Goal: Task Accomplishment & Management: Complete application form

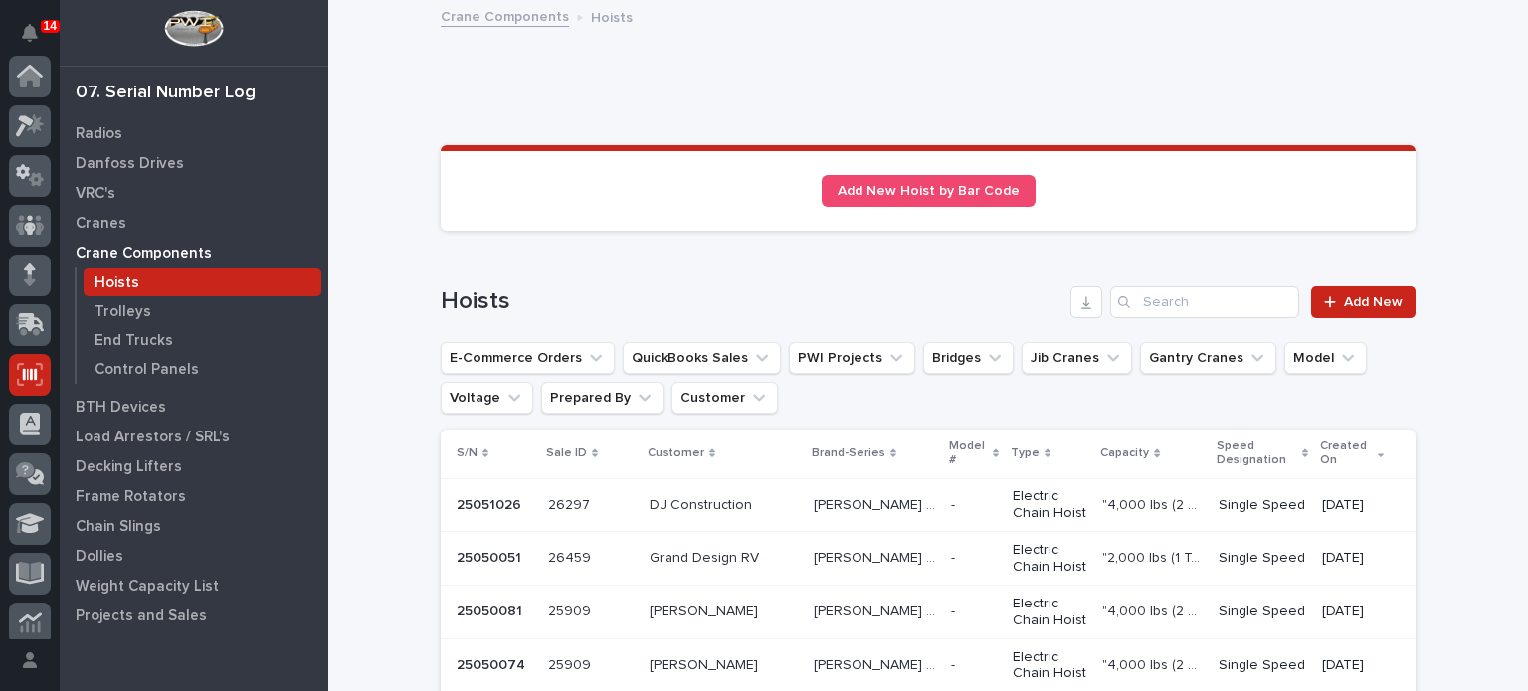
scroll to position [298, 0]
click at [720, 504] on p "DJ Construction" at bounding box center [703, 503] width 106 height 21
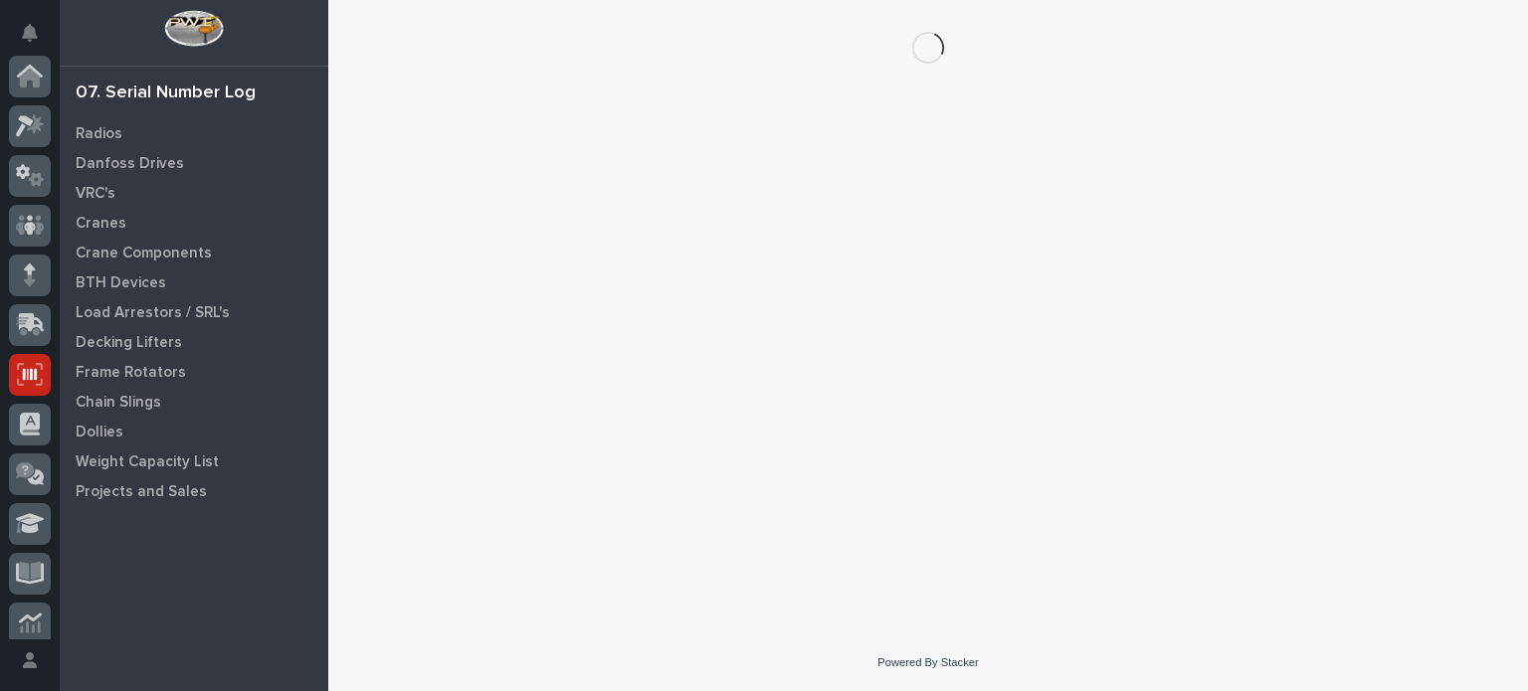
scroll to position [298, 0]
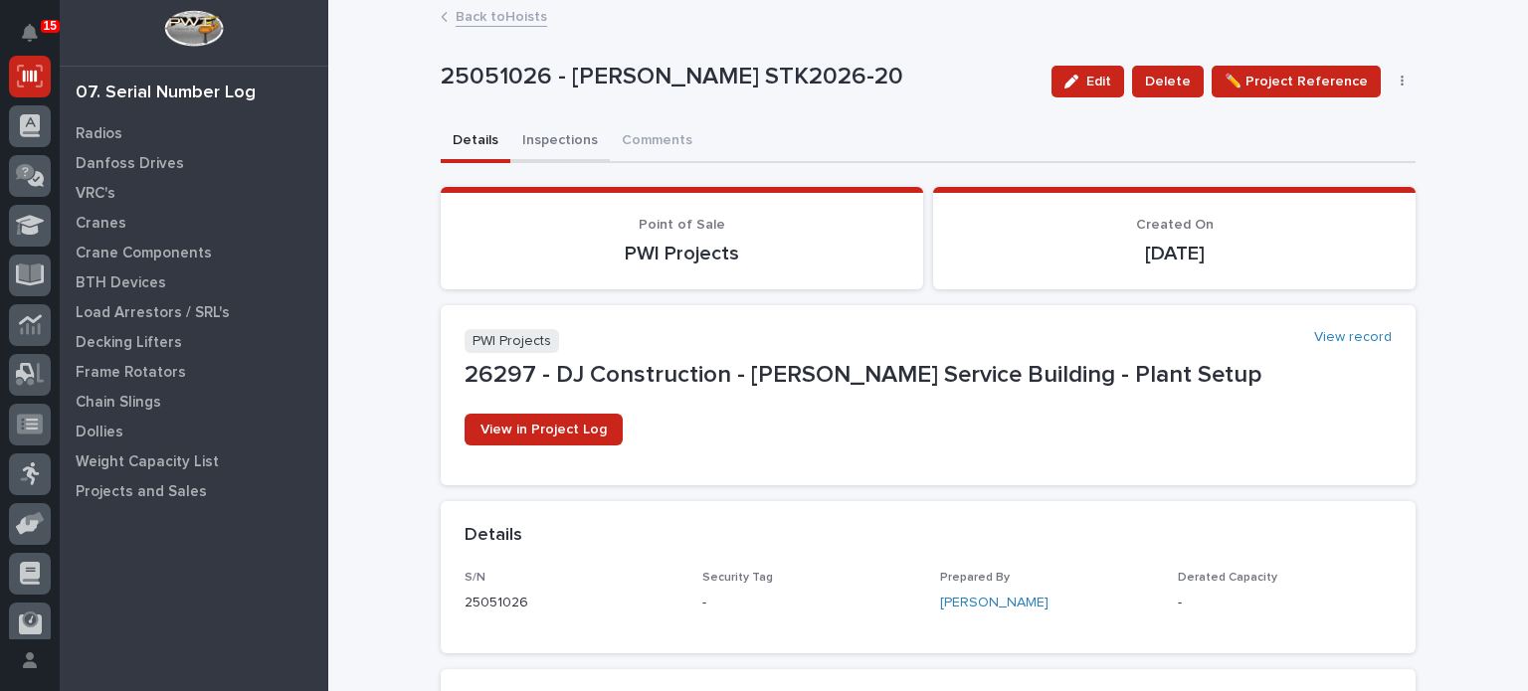
click at [544, 146] on button "Inspections" at bounding box center [559, 142] width 99 height 42
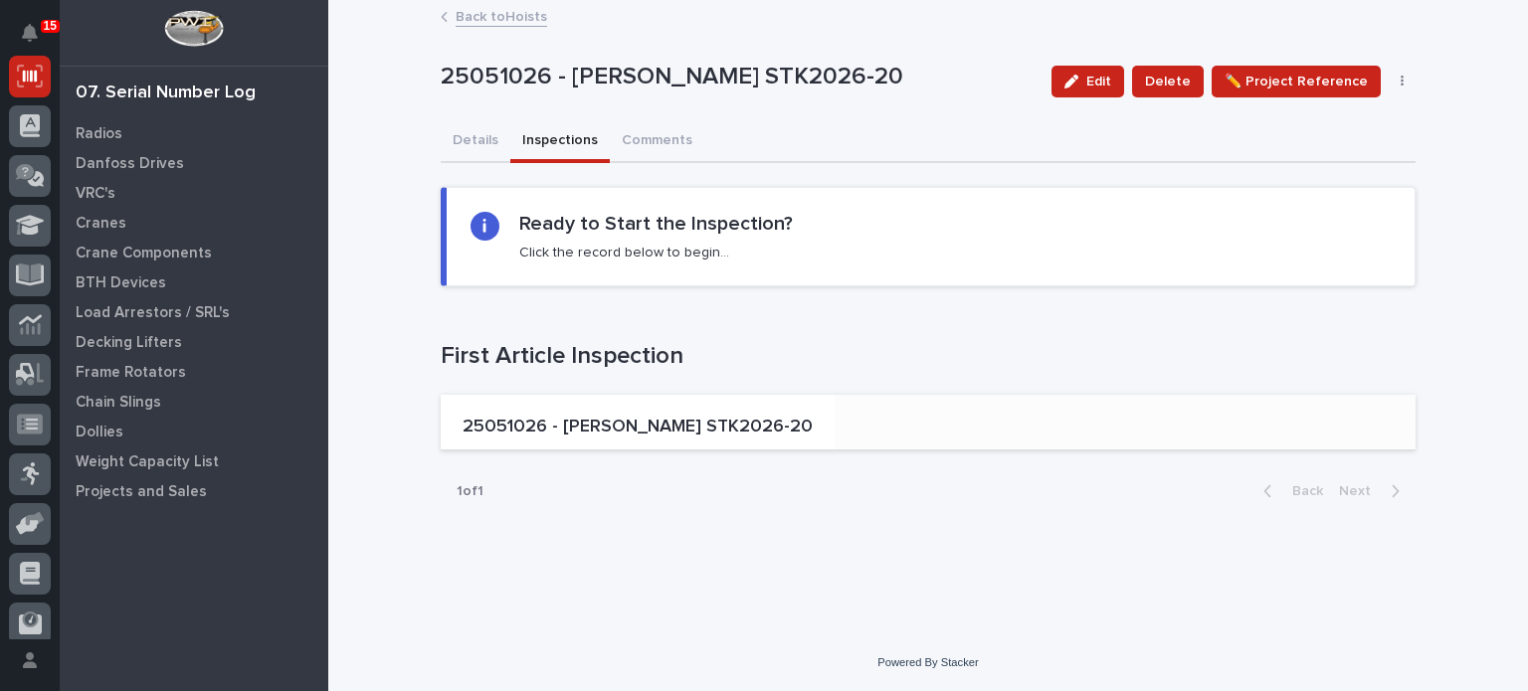
click at [596, 422] on p "25051026 - [PERSON_NAME] STK2026-20" at bounding box center [638, 428] width 350 height 22
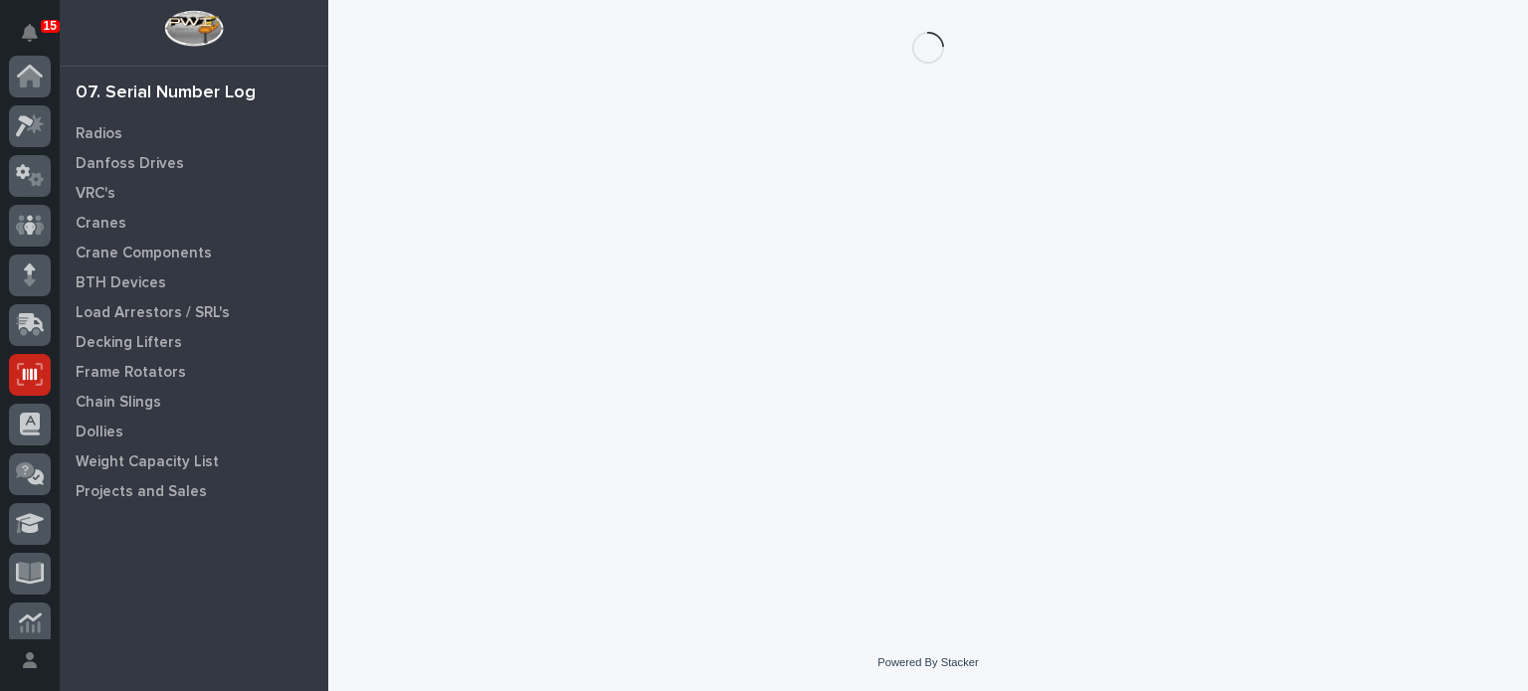
scroll to position [298, 0]
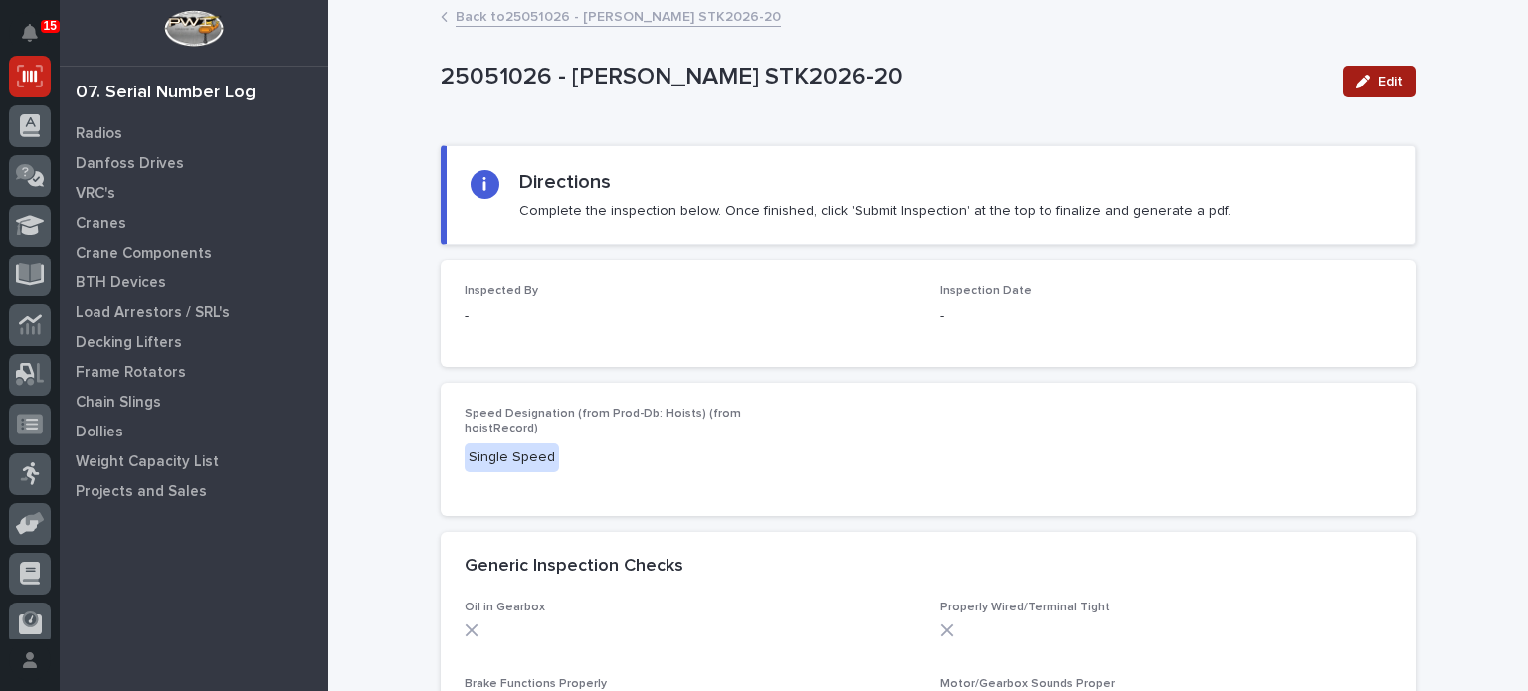
click at [1378, 81] on span "Edit" at bounding box center [1390, 82] width 25 height 18
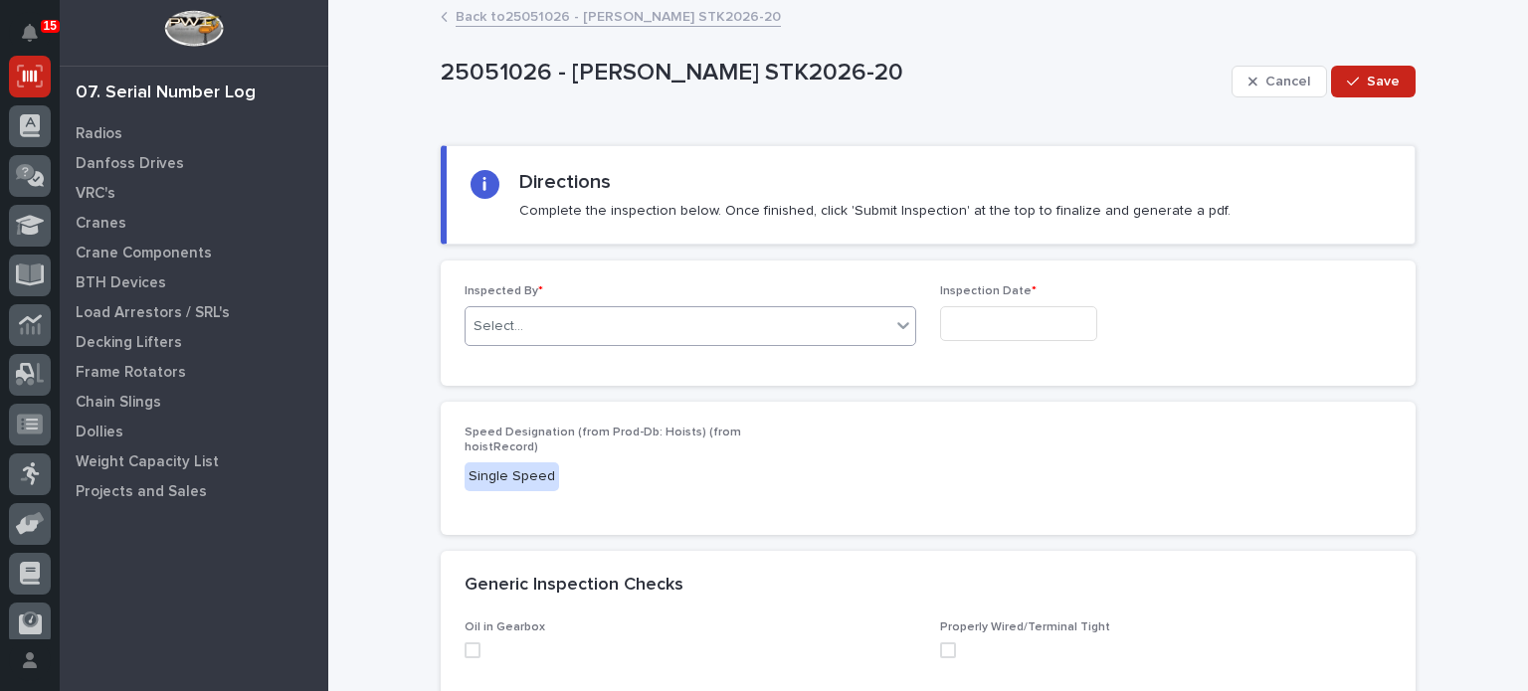
click at [746, 323] on div "Select..." at bounding box center [678, 326] width 425 height 33
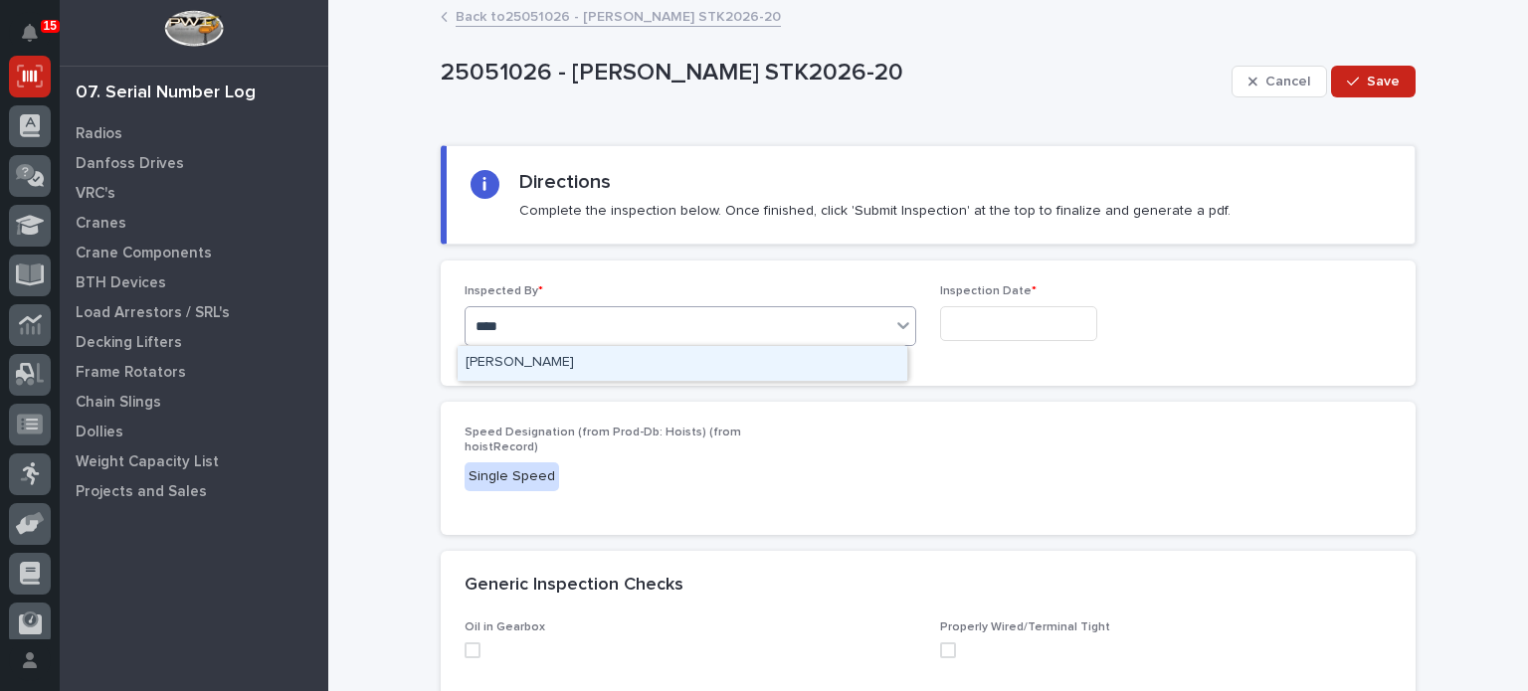
type input "*****"
click at [737, 365] on div "[PERSON_NAME]" at bounding box center [683, 363] width 450 height 35
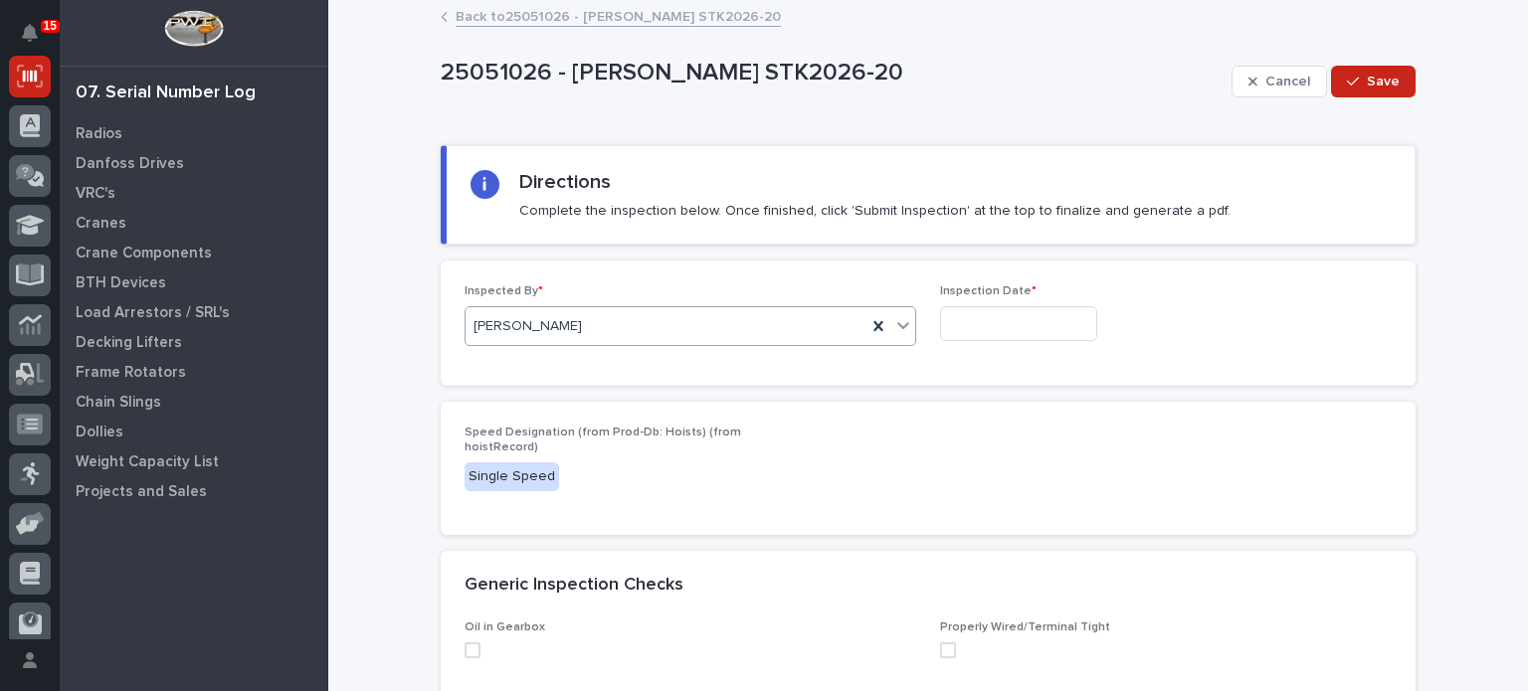
click at [995, 325] on input "text" at bounding box center [1018, 323] width 157 height 35
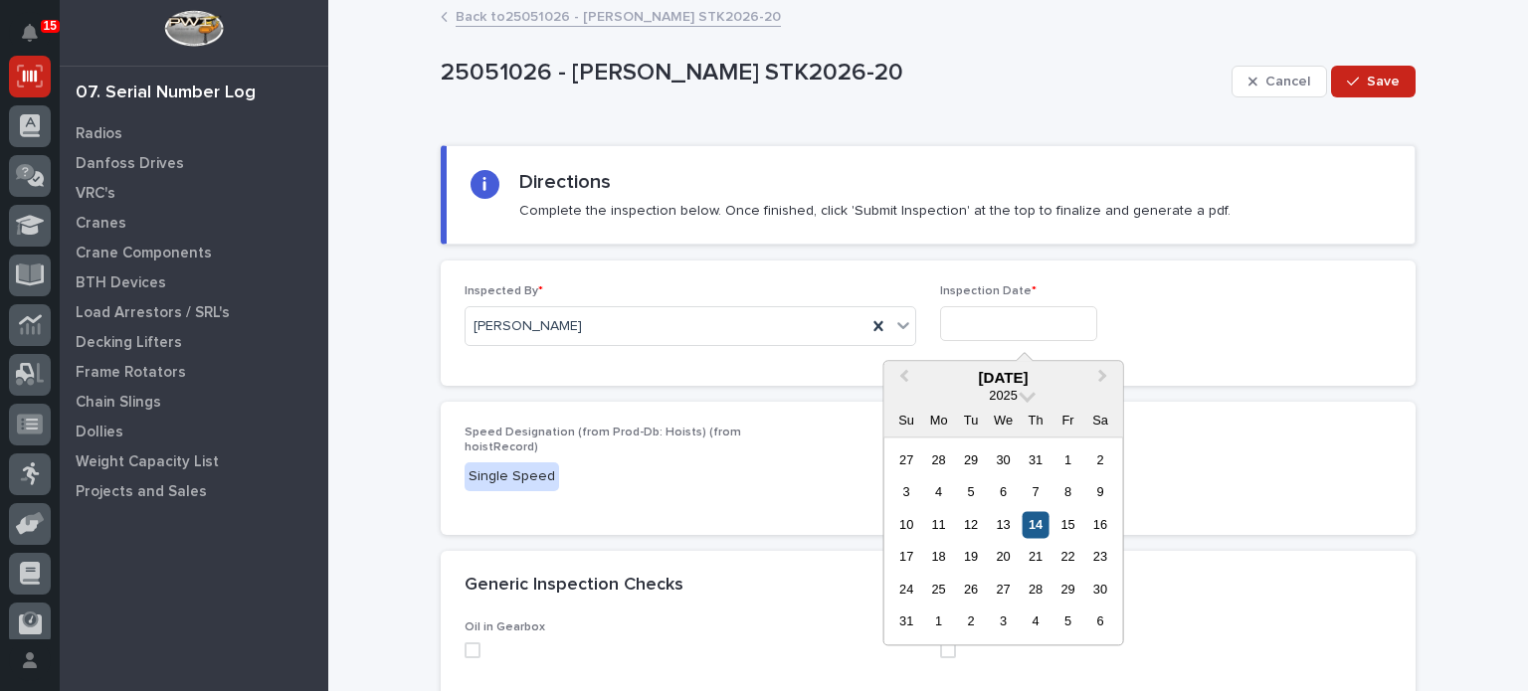
click at [1037, 527] on div "14" at bounding box center [1035, 524] width 27 height 27
type input "**********"
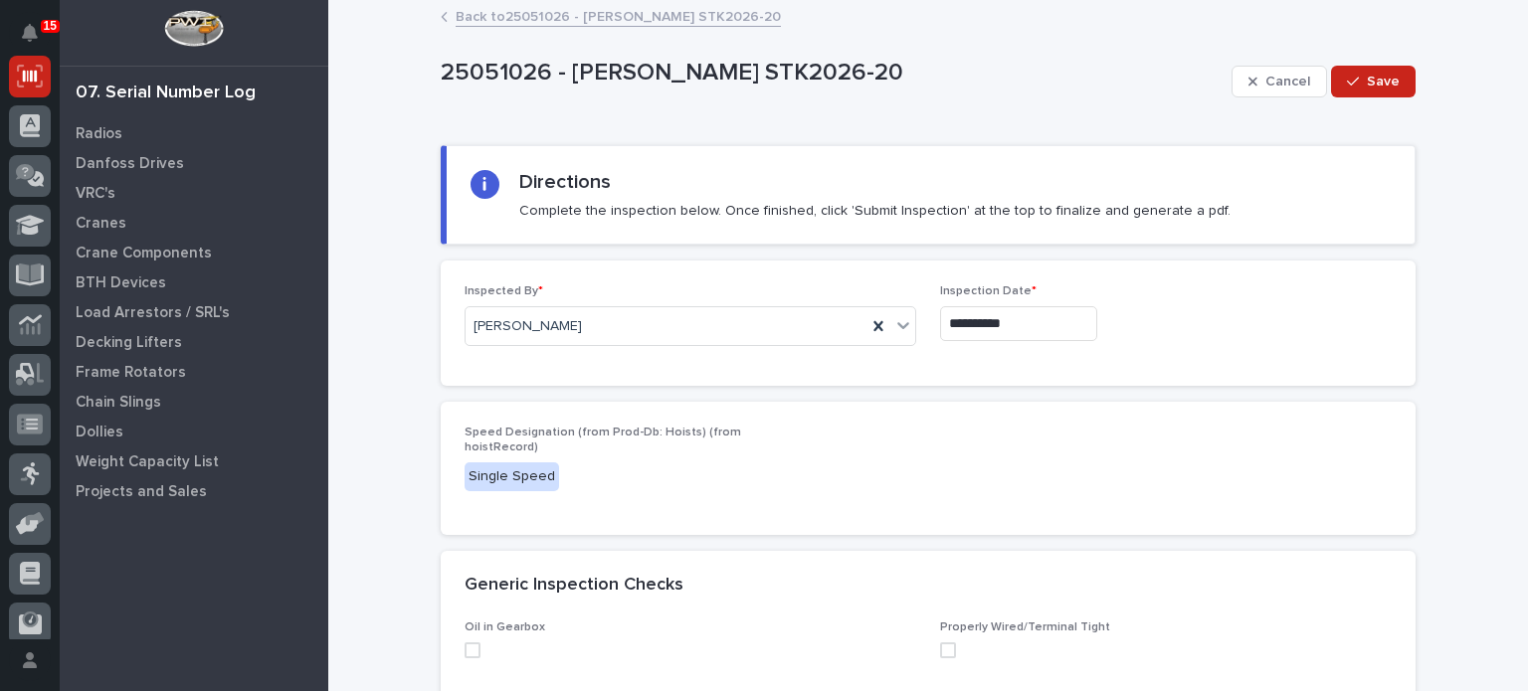
click at [465, 651] on span at bounding box center [473, 651] width 16 height 16
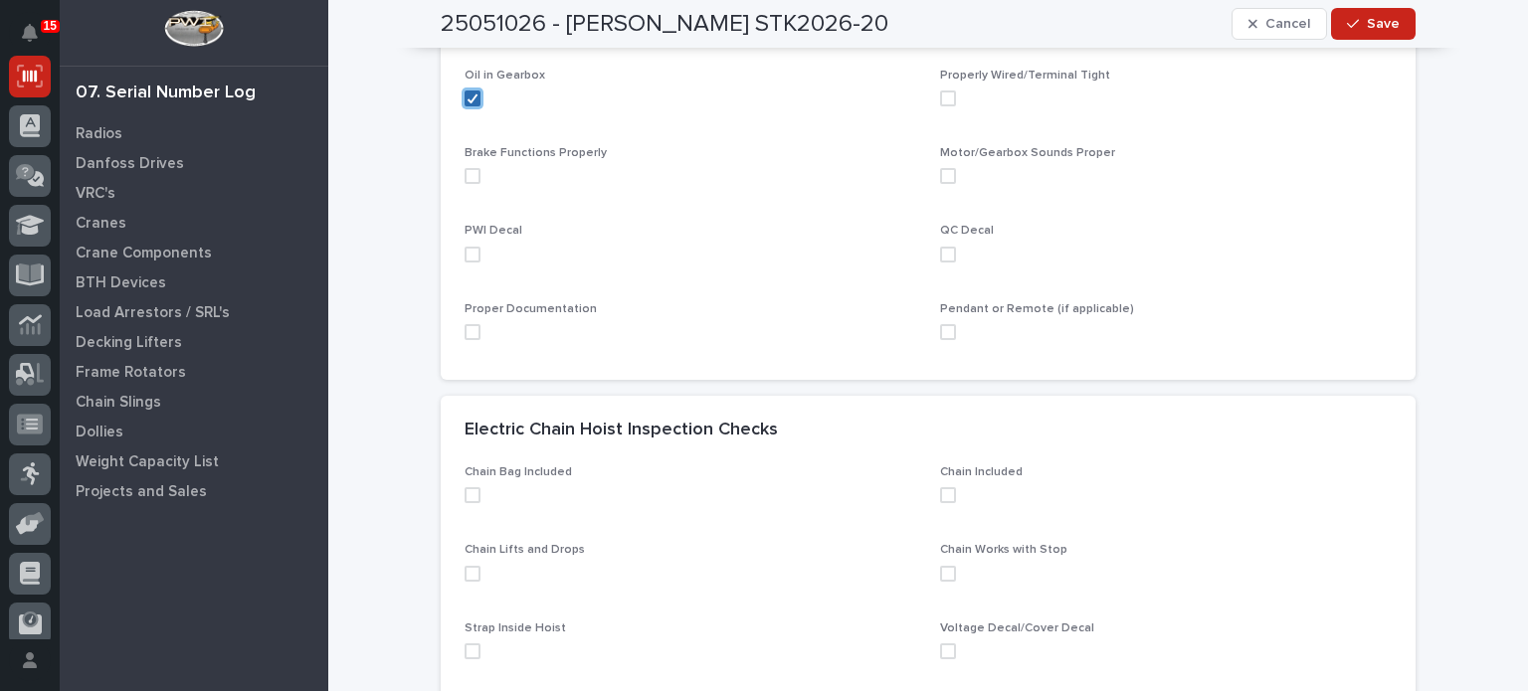
scroll to position [560, 0]
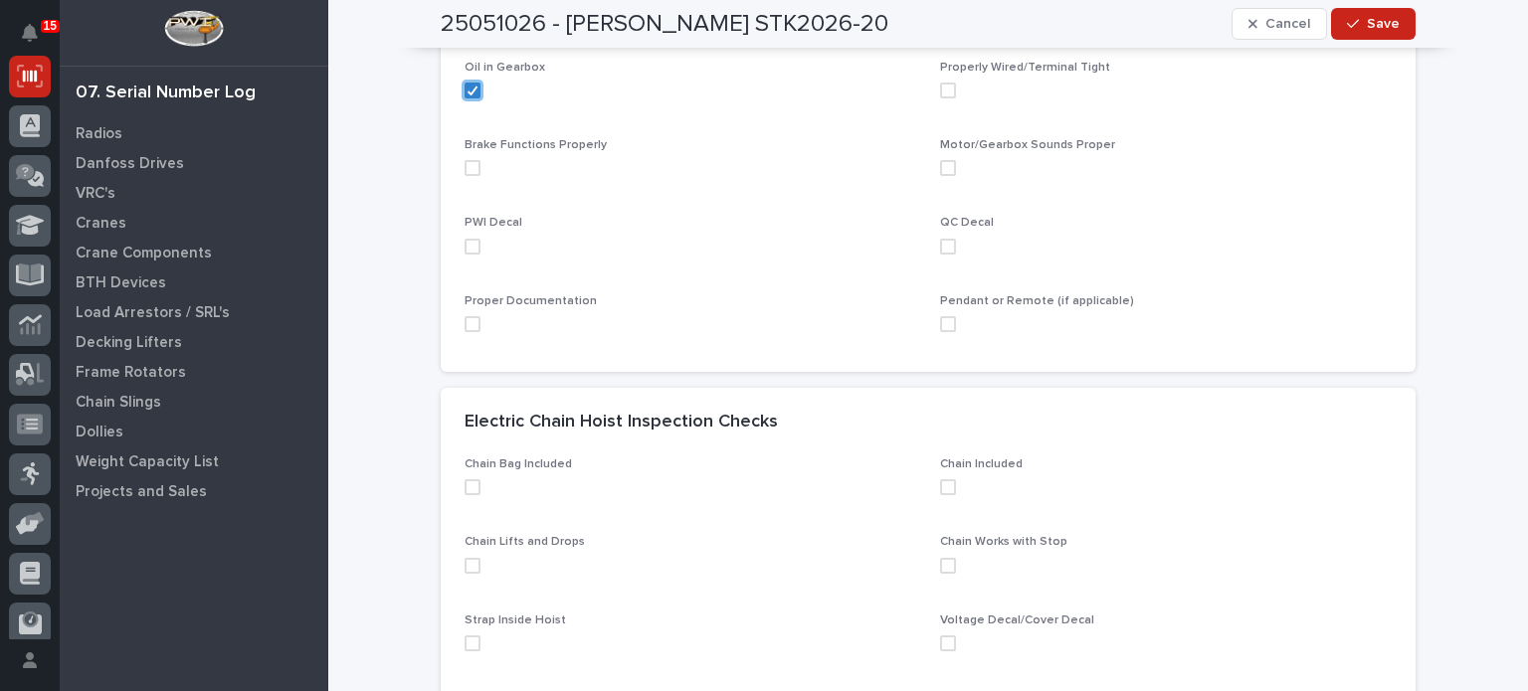
click at [469, 171] on span at bounding box center [473, 168] width 16 height 16
click at [469, 247] on span at bounding box center [473, 247] width 16 height 16
click at [469, 321] on span at bounding box center [473, 324] width 16 height 16
click at [947, 90] on span at bounding box center [948, 91] width 16 height 16
click at [948, 161] on label at bounding box center [1166, 168] width 452 height 16
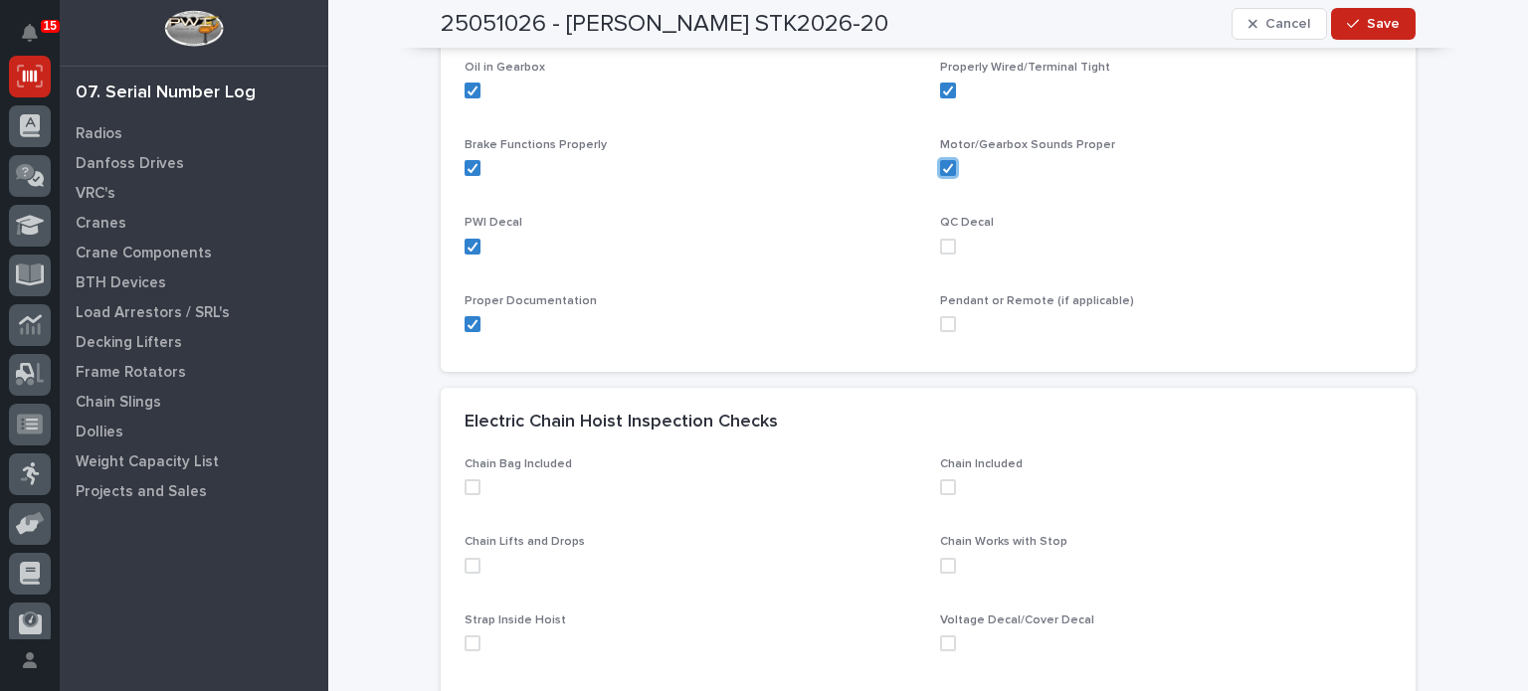
click at [943, 247] on span at bounding box center [948, 247] width 16 height 16
click at [943, 328] on span at bounding box center [948, 324] width 16 height 16
click at [465, 490] on span at bounding box center [473, 488] width 16 height 16
click at [465, 561] on span at bounding box center [473, 566] width 16 height 16
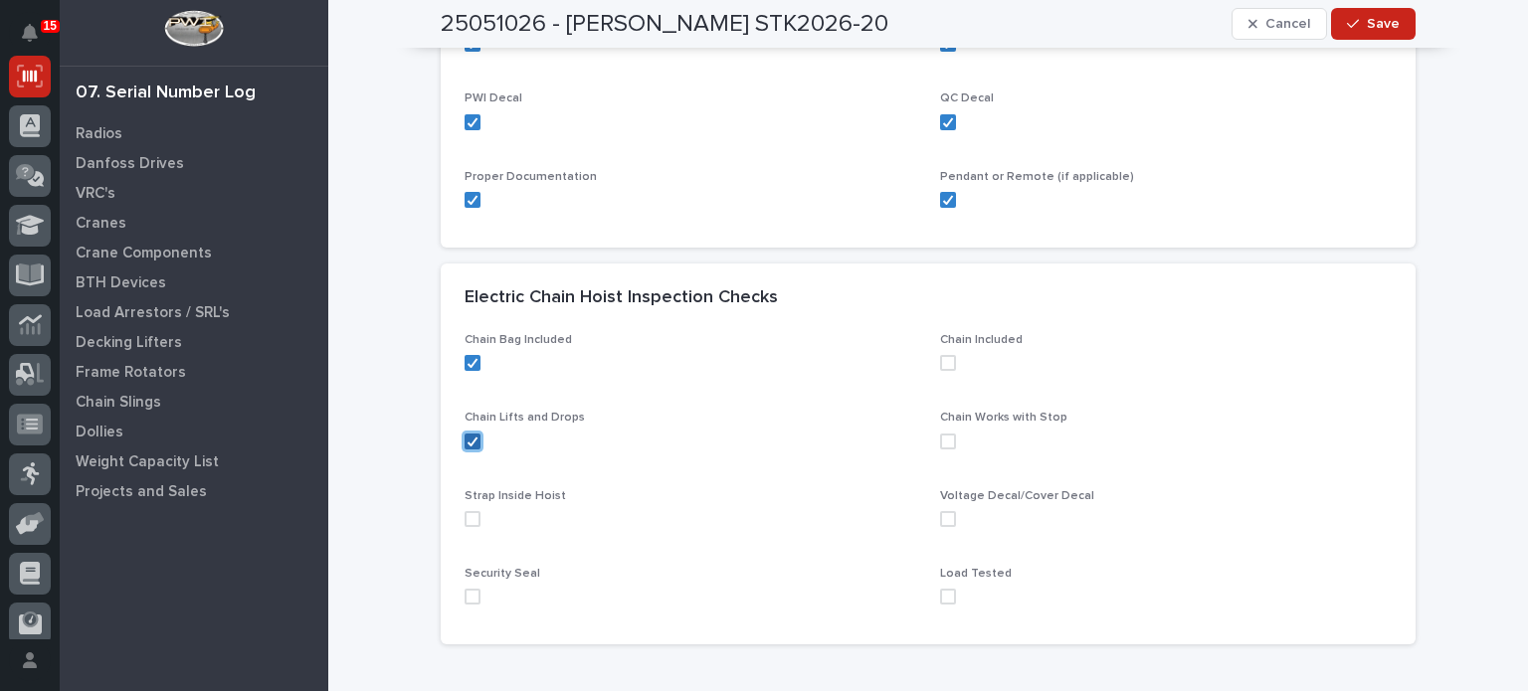
scroll to position [695, 0]
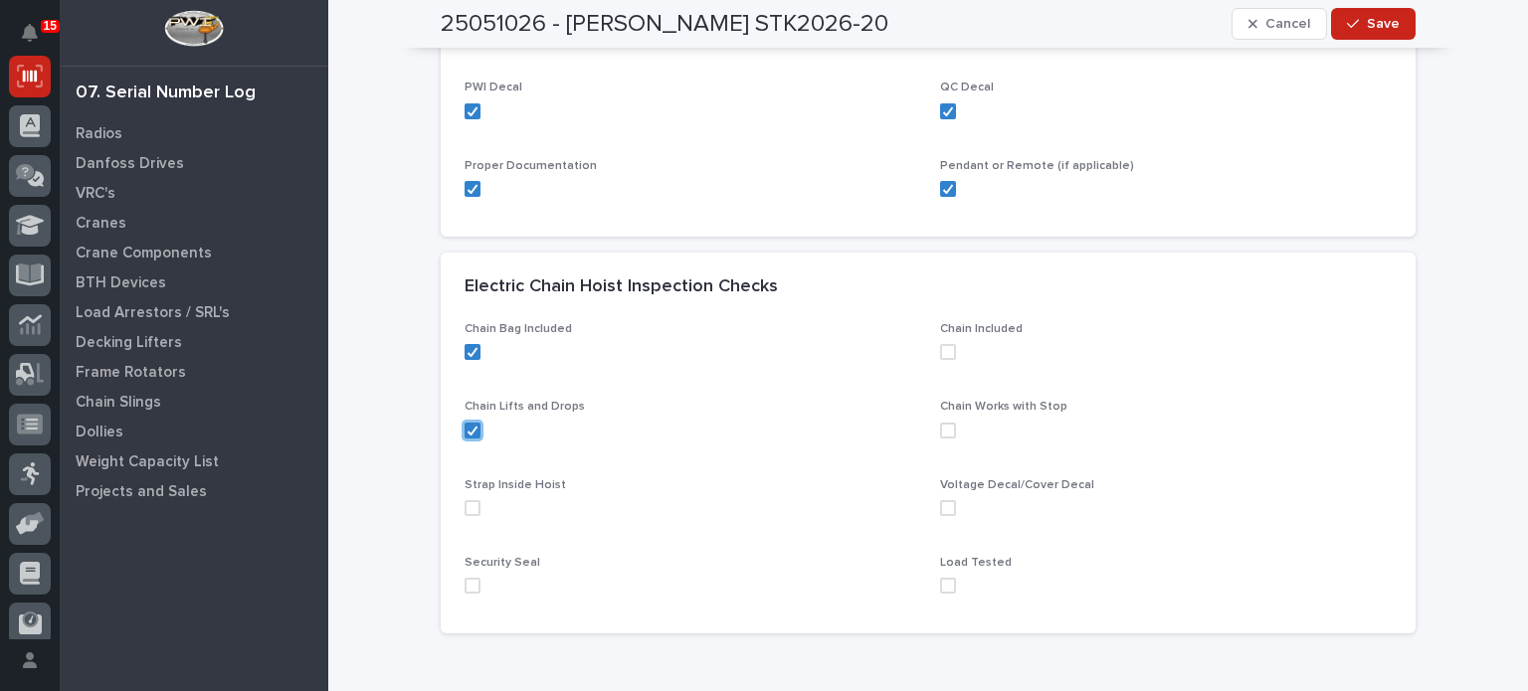
click at [467, 504] on span at bounding box center [473, 508] width 16 height 16
click at [467, 588] on span at bounding box center [473, 586] width 16 height 16
click at [940, 591] on span at bounding box center [948, 586] width 16 height 16
click at [944, 507] on span at bounding box center [948, 508] width 16 height 16
click at [943, 424] on span at bounding box center [948, 431] width 16 height 16
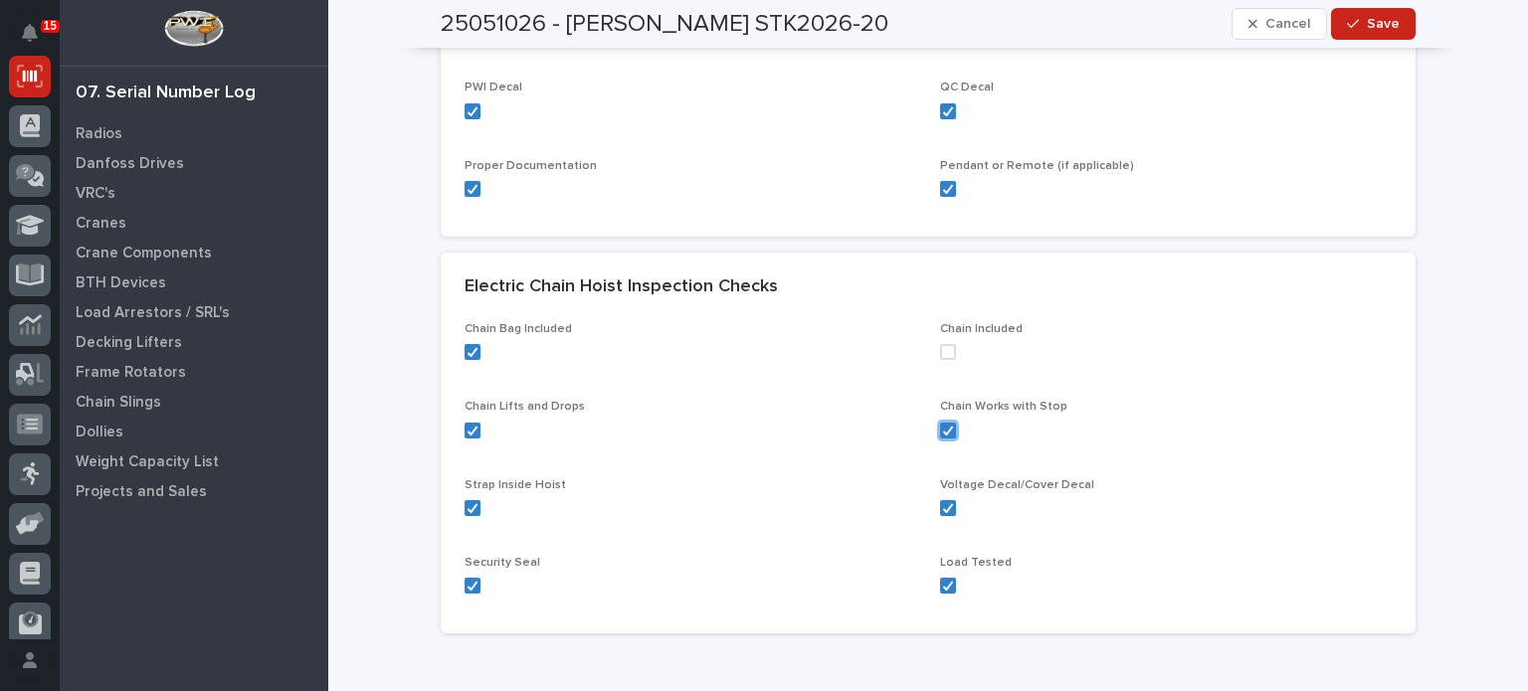
click at [943, 349] on span at bounding box center [948, 352] width 16 height 16
click at [1386, 31] on span "Save" at bounding box center [1383, 24] width 33 height 18
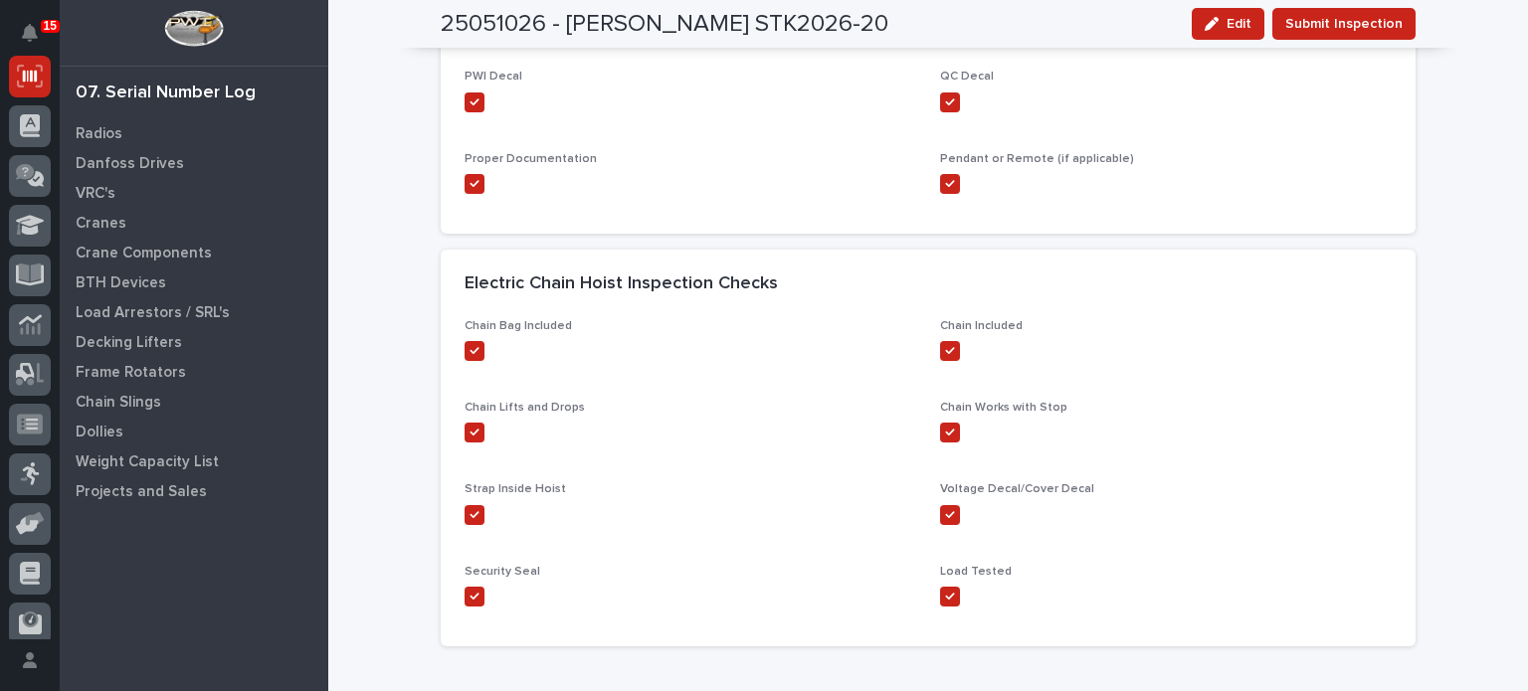
click at [1386, 31] on span "Submit Inspection" at bounding box center [1343, 24] width 117 height 24
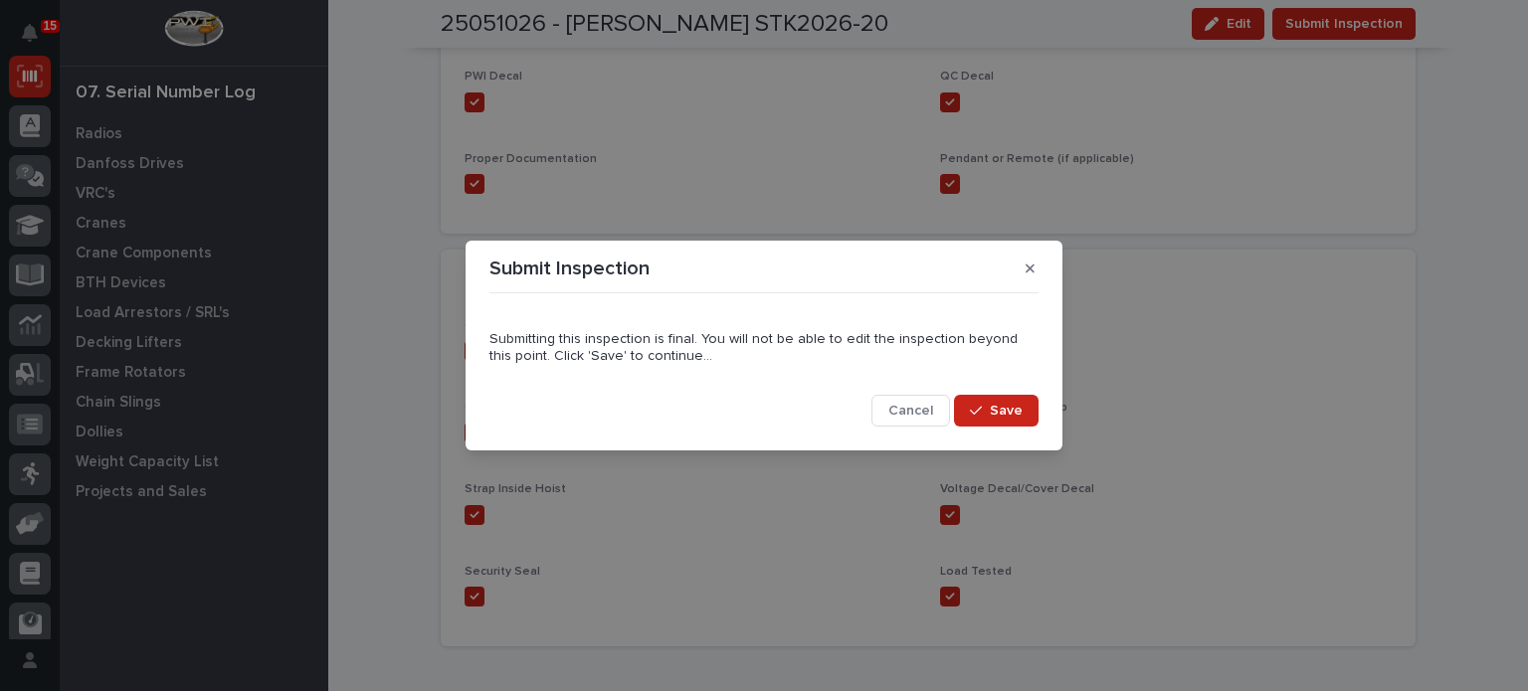
click button "button" at bounding box center [1030, 269] width 33 height 32
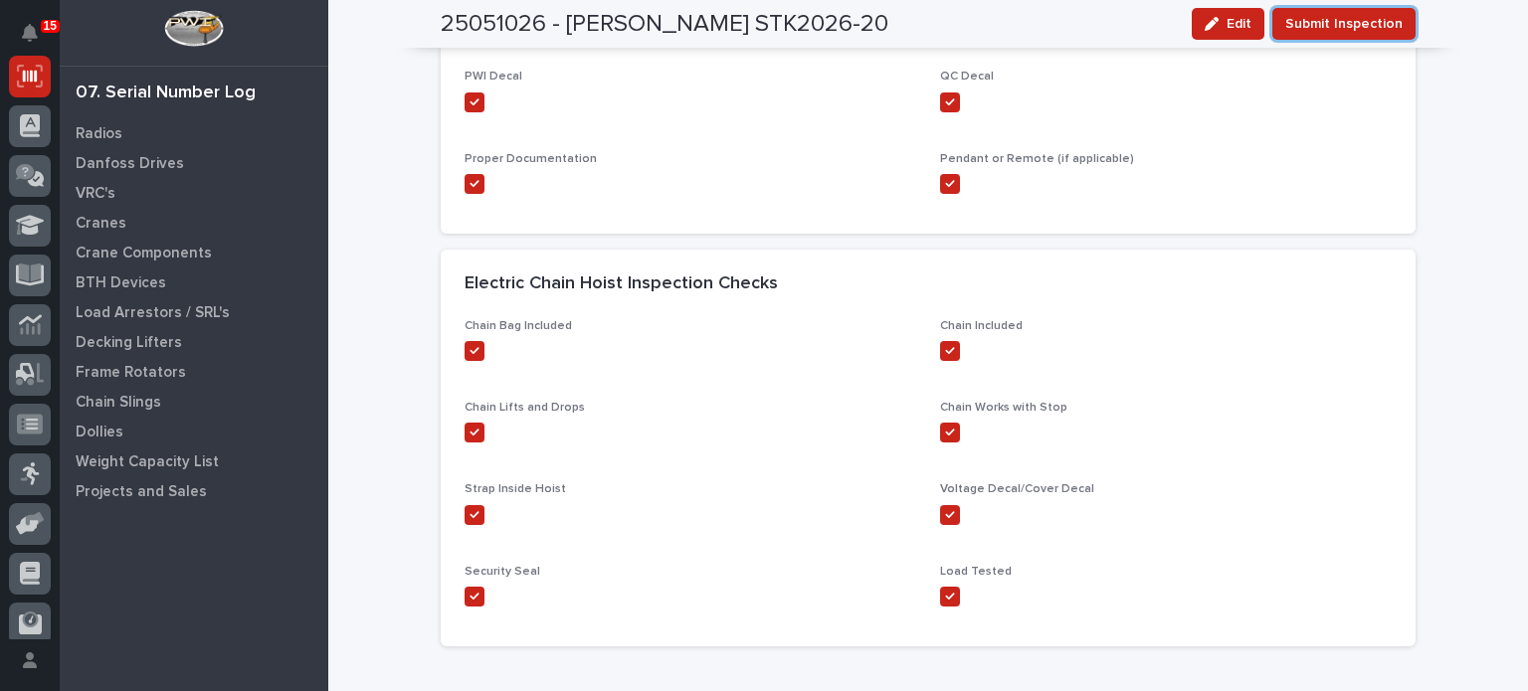
click at [1386, 31] on span "Submit Inspection" at bounding box center [1343, 24] width 117 height 24
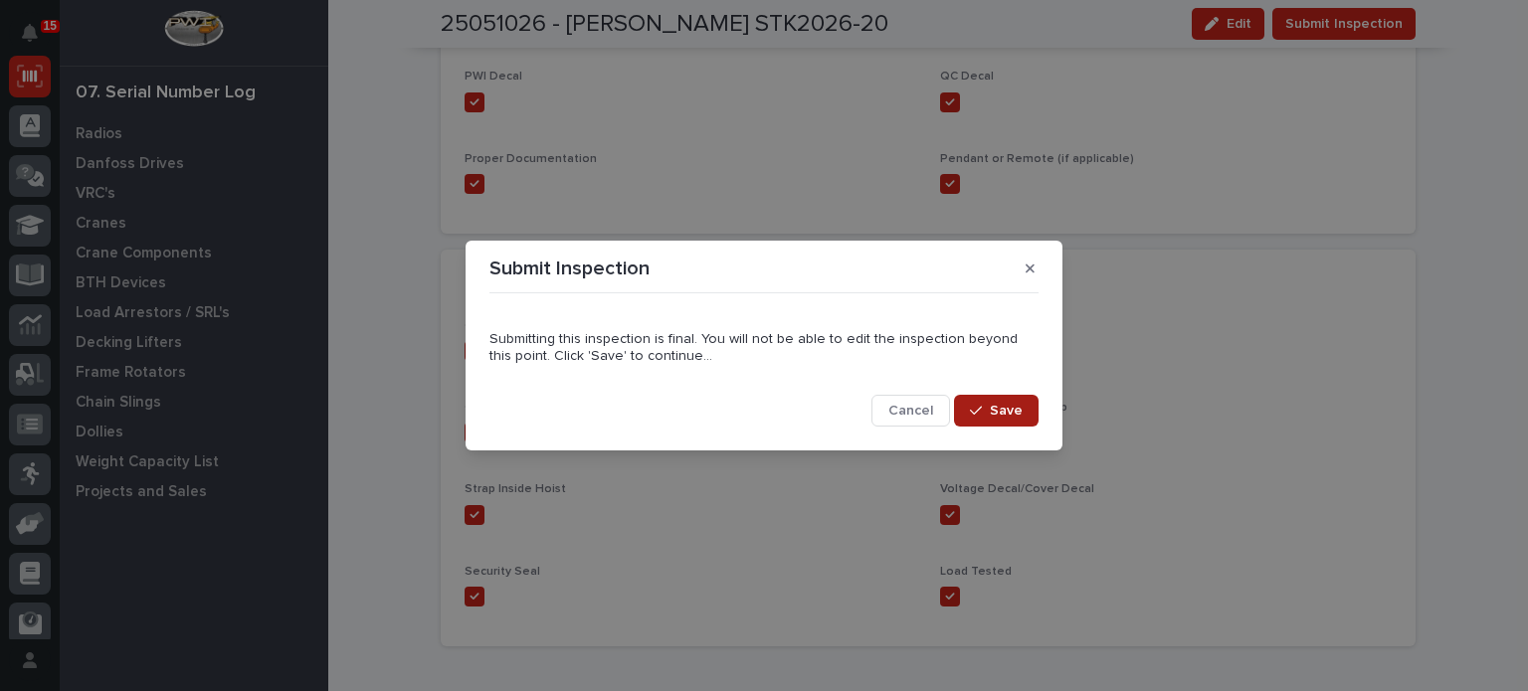
click at [1013, 407] on span "Save" at bounding box center [1006, 411] width 33 height 18
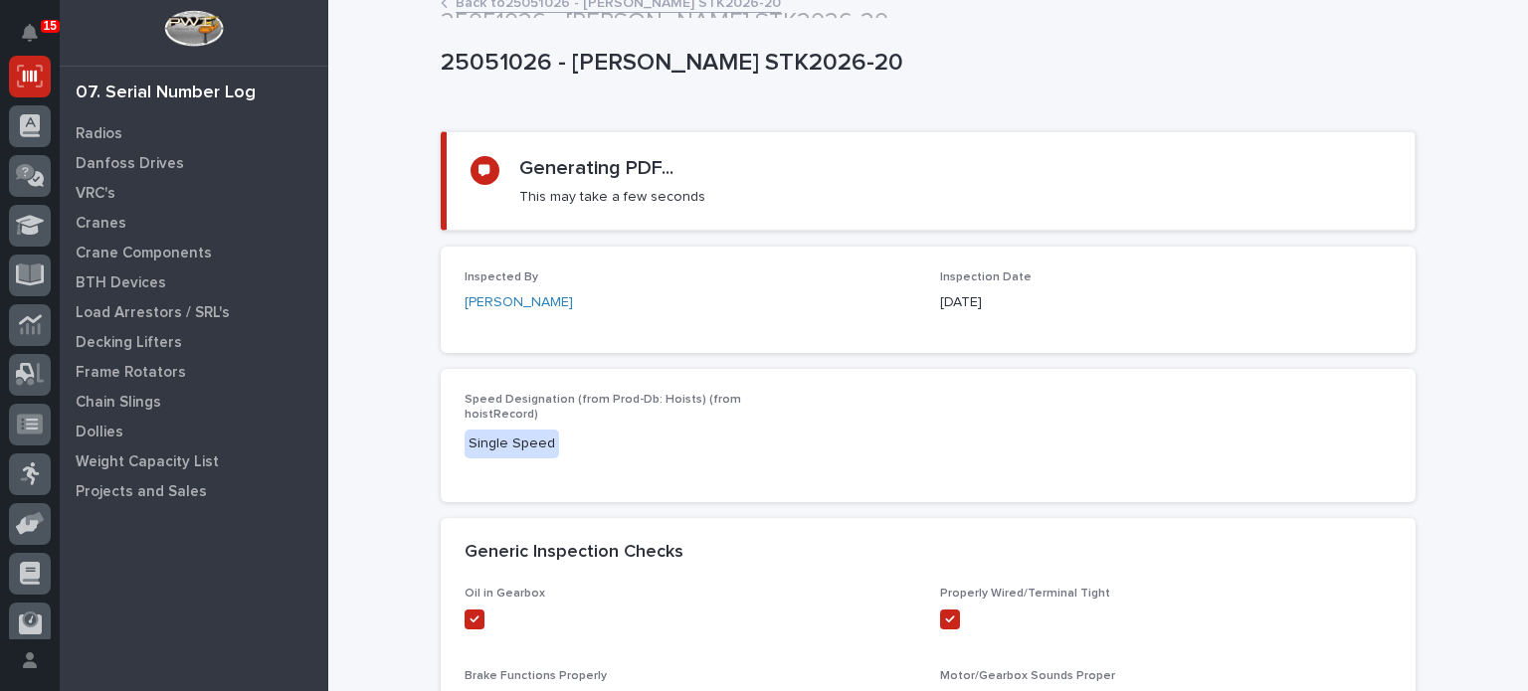
scroll to position [0, 0]
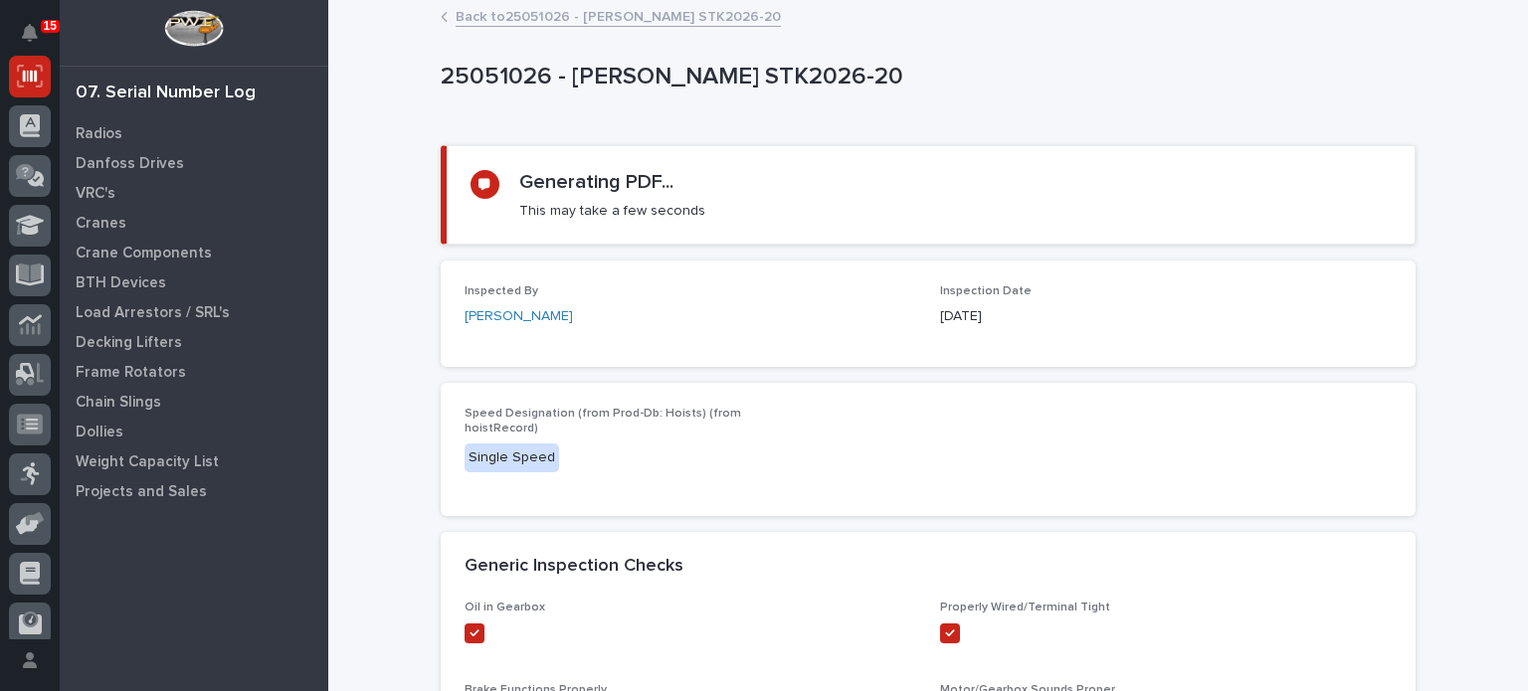
drag, startPoint x: 1013, startPoint y: 407, endPoint x: 360, endPoint y: 242, distance: 673.3
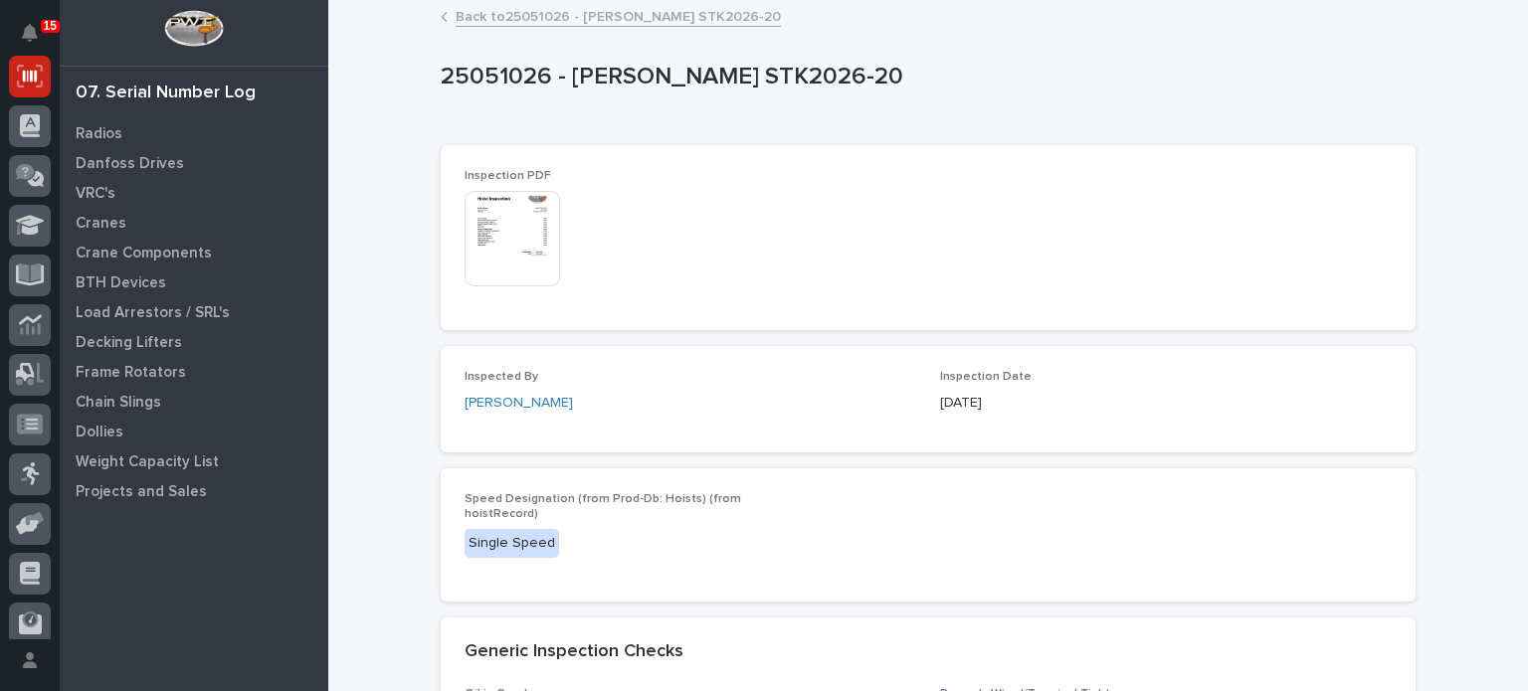
click at [509, 256] on img at bounding box center [513, 239] width 96 height 96
